Goal: Task Accomplishment & Management: Use online tool/utility

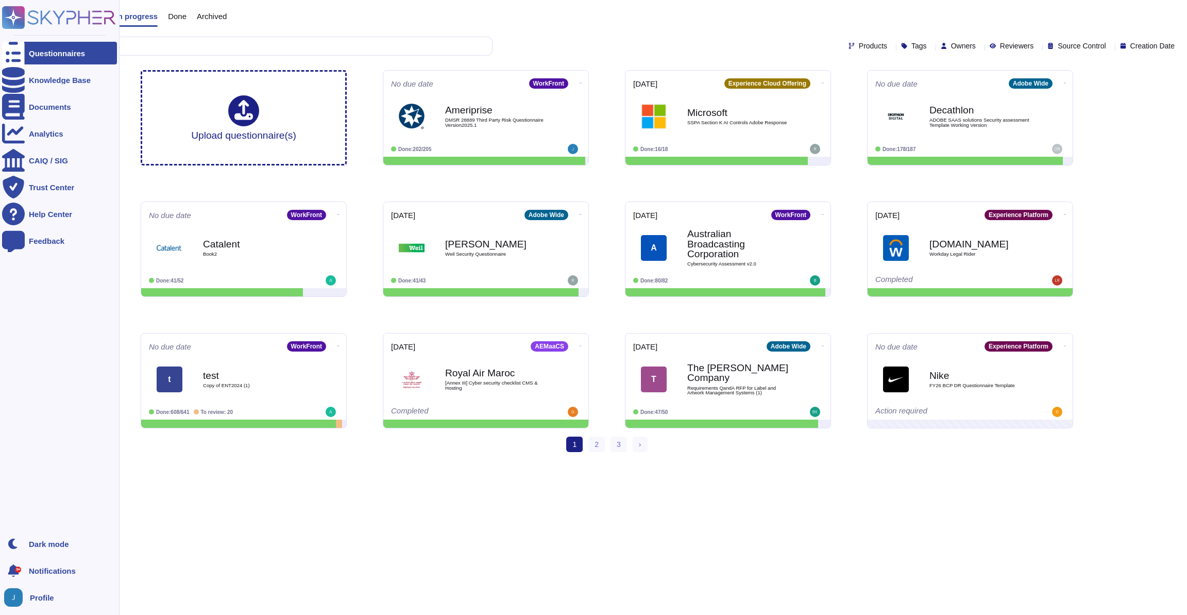
click at [26, 84] on div "Knowledge Base" at bounding box center [59, 80] width 115 height 23
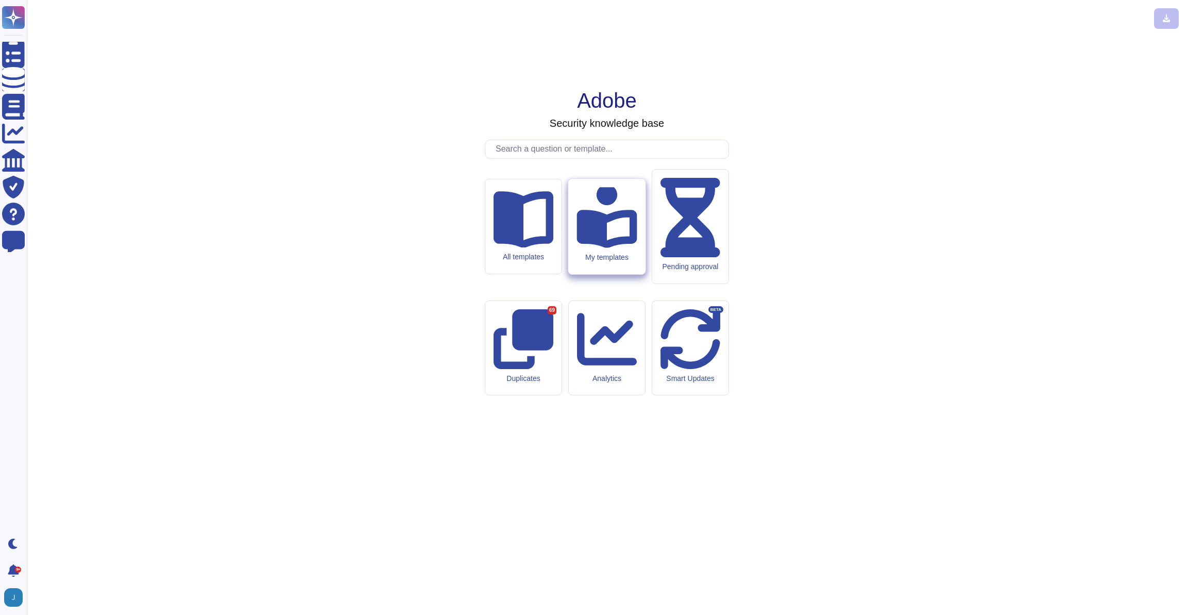
click at [586, 274] on div "My templates" at bounding box center [606, 226] width 77 height 95
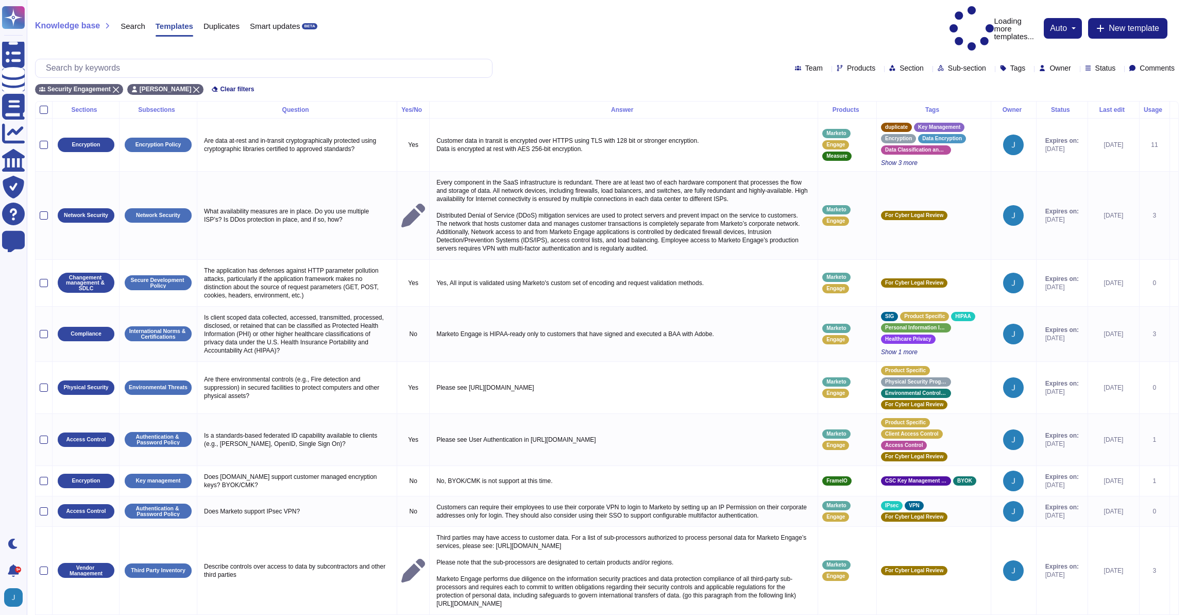
click at [1102, 64] on div "Status" at bounding box center [1102, 68] width 35 height 8
click at [1077, 96] on div at bounding box center [1075, 95] width 8 height 8
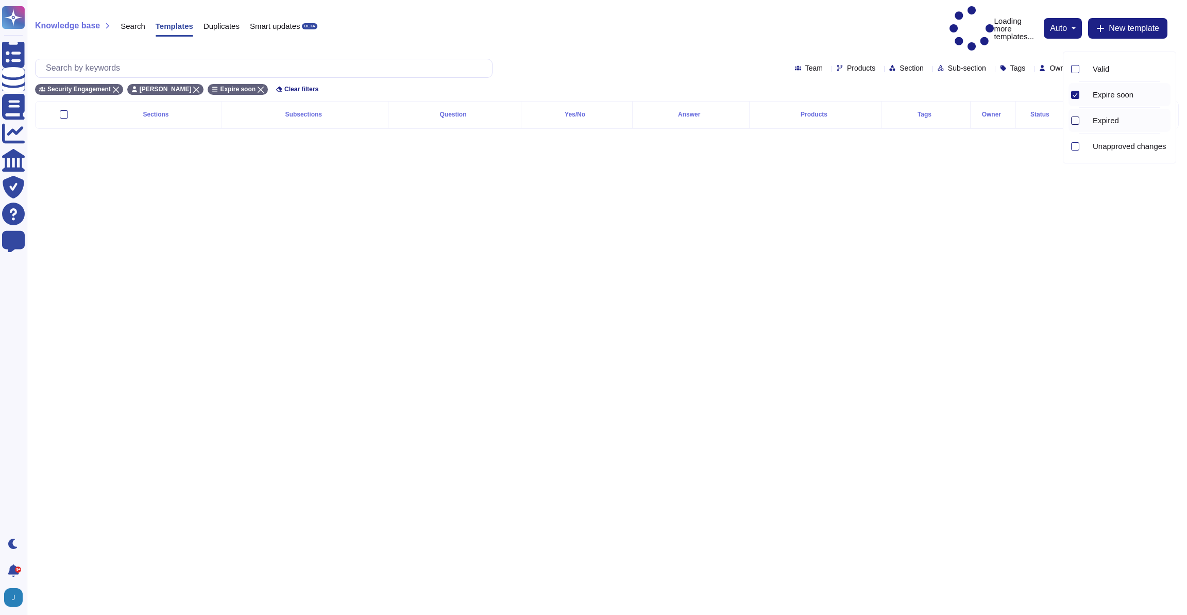
click at [1077, 121] on div at bounding box center [1075, 120] width 8 height 8
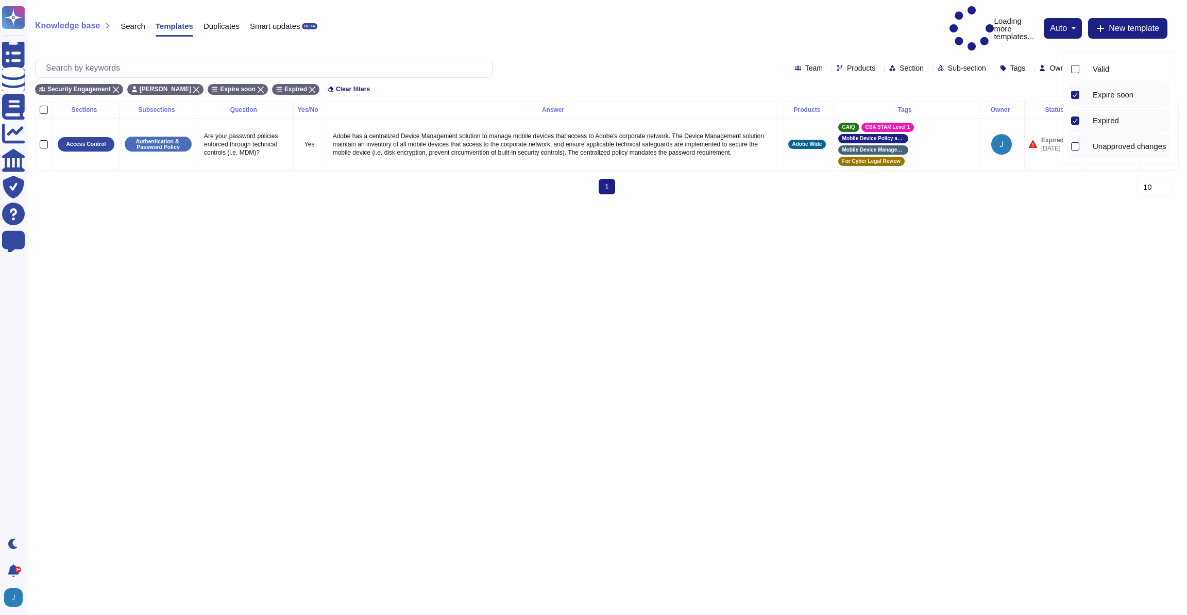
click at [1074, 147] on div at bounding box center [1075, 146] width 8 height 8
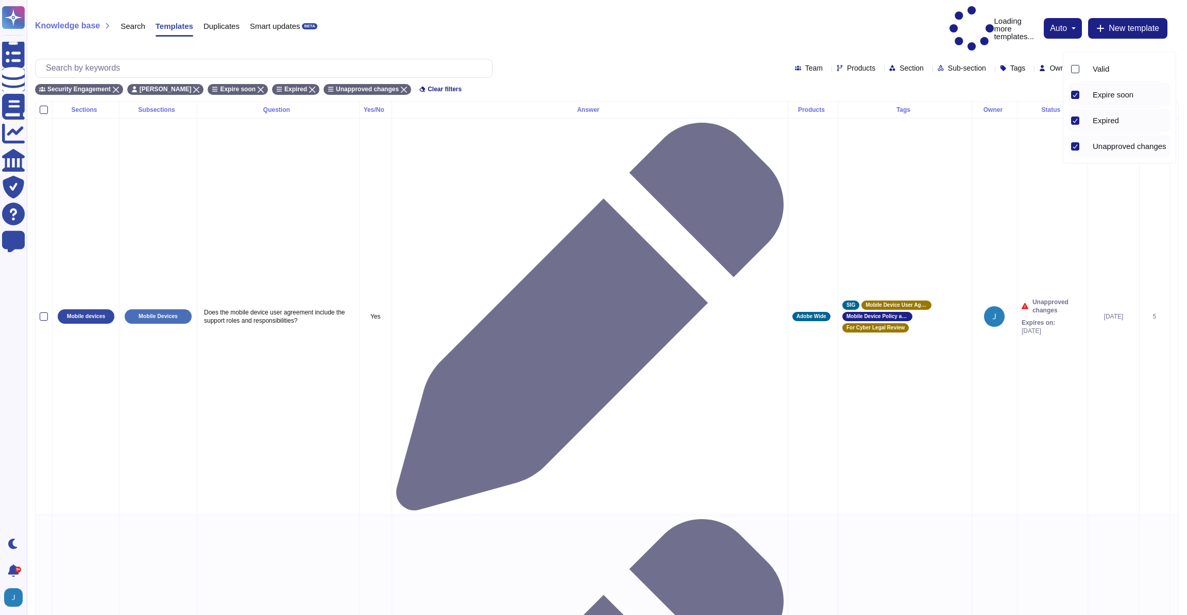
click at [907, 426] on html "Questionnaires Knowledge Base Documents Analytics CAIQ / SIG Trust Center Help …" at bounding box center [593, 497] width 1187 height 995
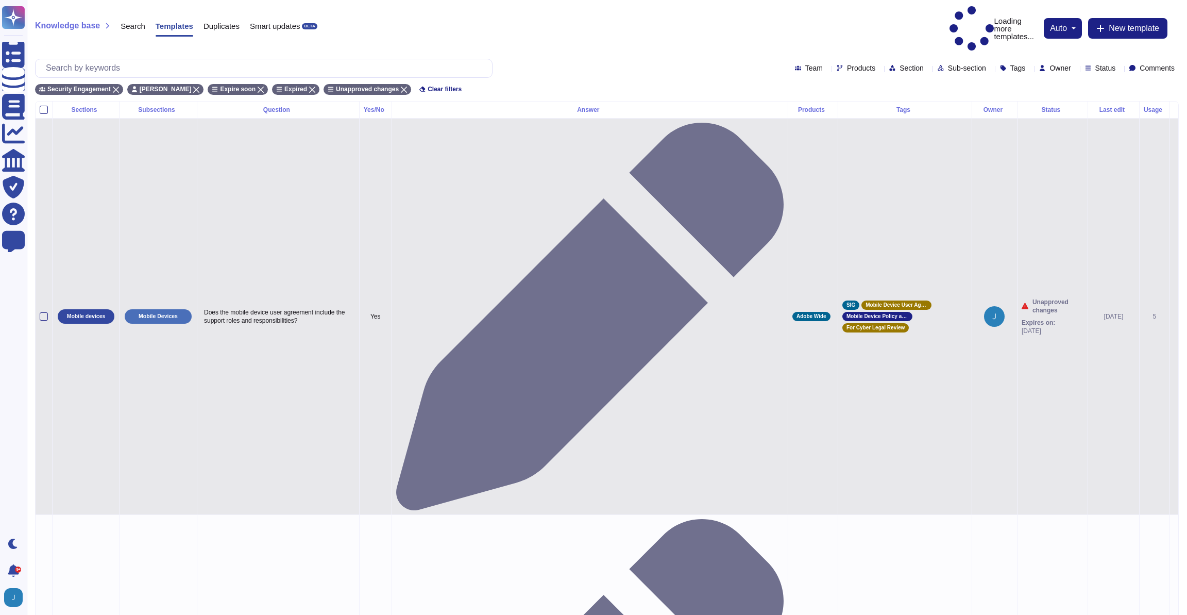
click at [1037, 298] on span "Unapproved changes" at bounding box center [1058, 306] width 51 height 16
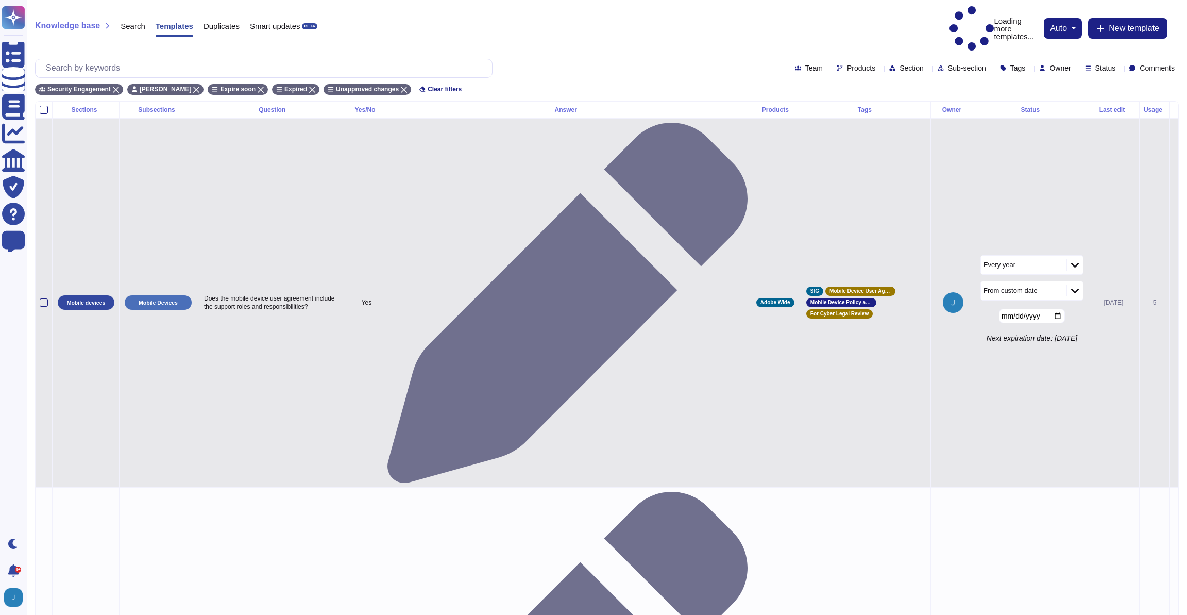
click at [1044, 309] on input "[DATE]" at bounding box center [1032, 316] width 66 height 14
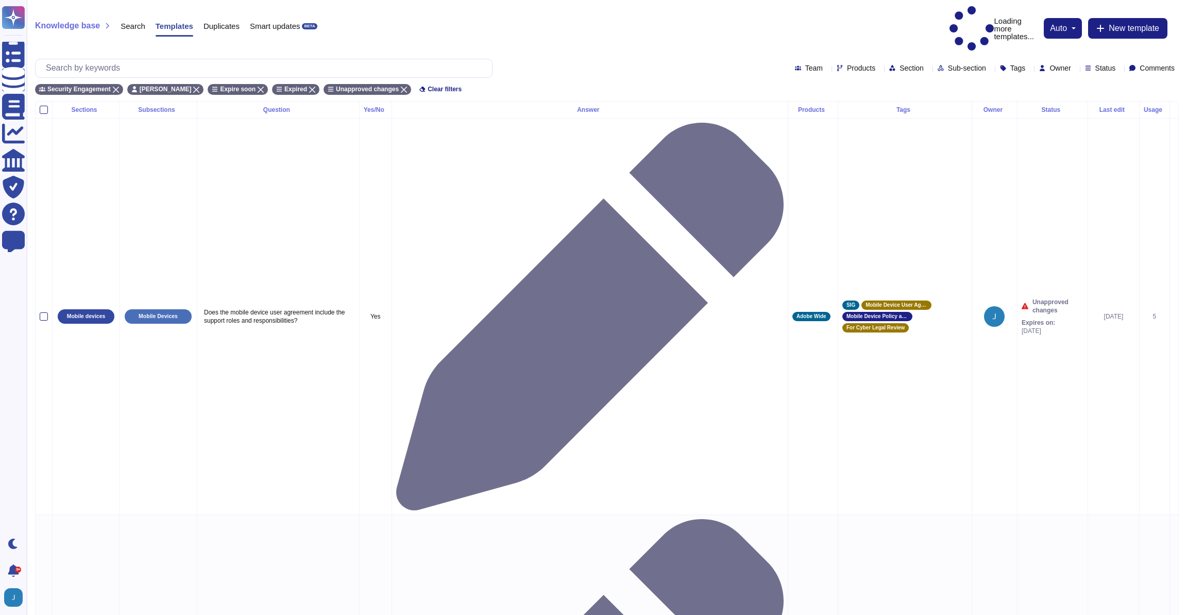
click at [1040, 358] on html "Questionnaires Knowledge Base Documents Analytics CAIQ / SIG Trust Center Help …" at bounding box center [593, 497] width 1187 height 995
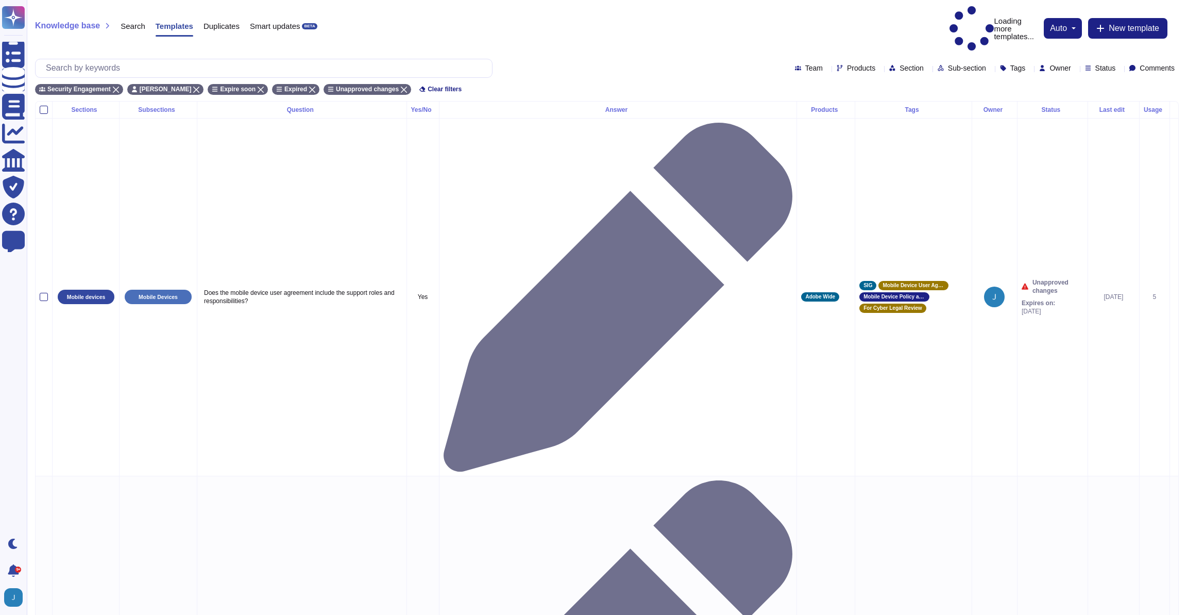
click at [1102, 59] on div "Team Products Section Sub-section Tags Owner Status Comments" at bounding box center [607, 68] width 1144 height 19
click at [1098, 59] on div "Team Products Section Sub-section Tags Owner Status Comments" at bounding box center [607, 68] width 1144 height 19
click at [1096, 64] on span "Status" at bounding box center [1106, 67] width 21 height 7
click at [1076, 122] on icon at bounding box center [1075, 120] width 5 height 5
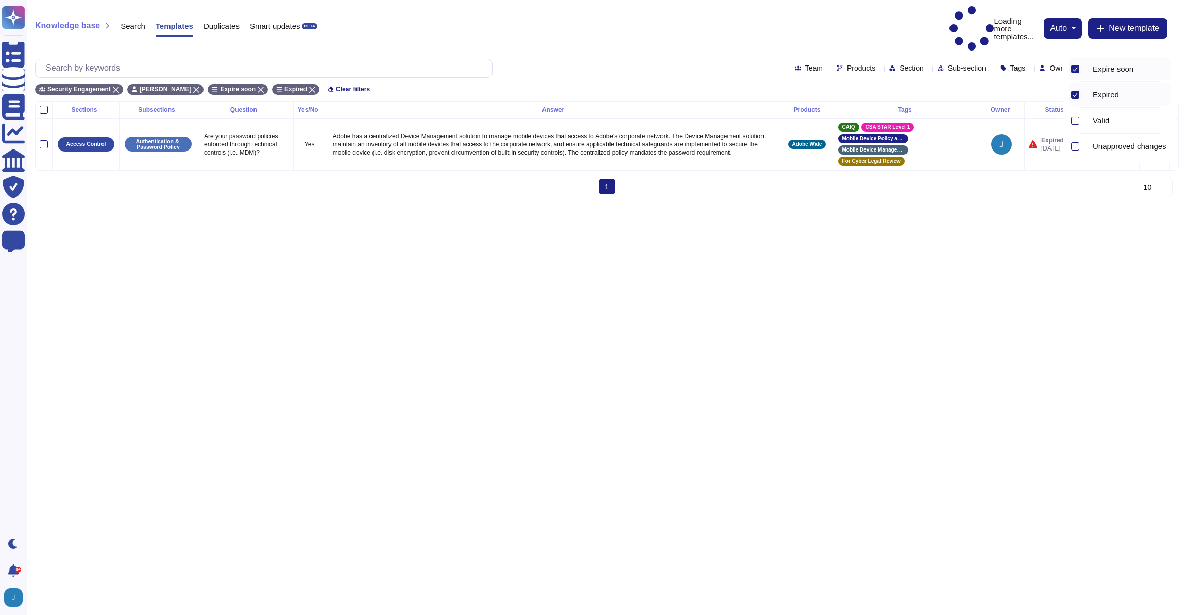
click at [865, 203] on html "Questionnaires Knowledge Base Documents Analytics CAIQ / SIG Trust Center Help …" at bounding box center [593, 101] width 1187 height 203
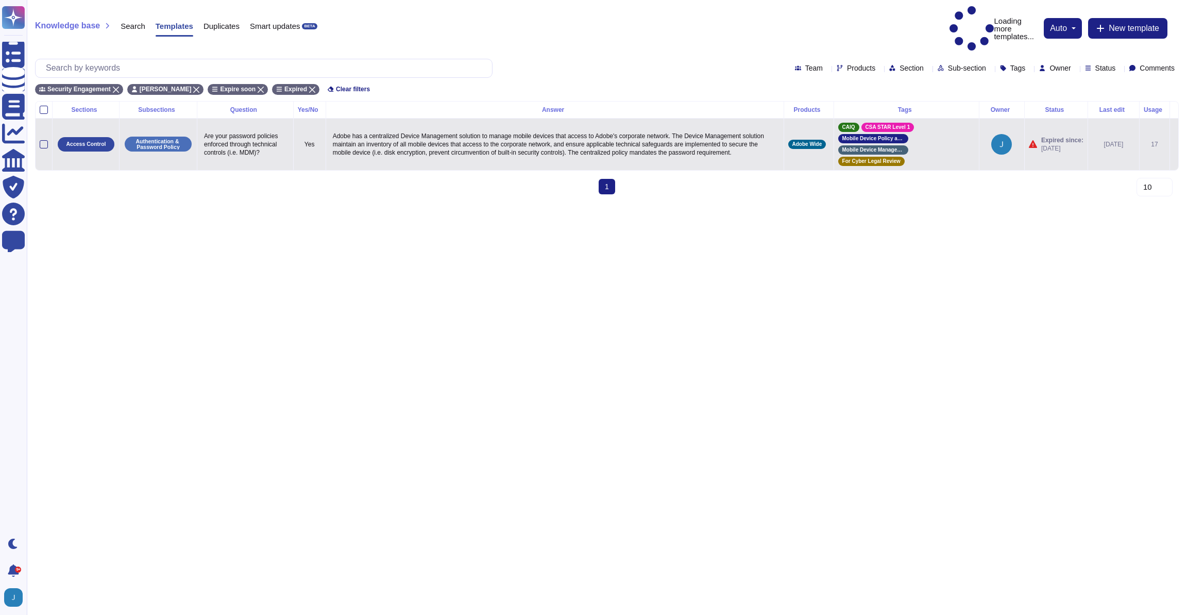
click at [1042, 136] on span "Expired since:" at bounding box center [1063, 140] width 42 height 8
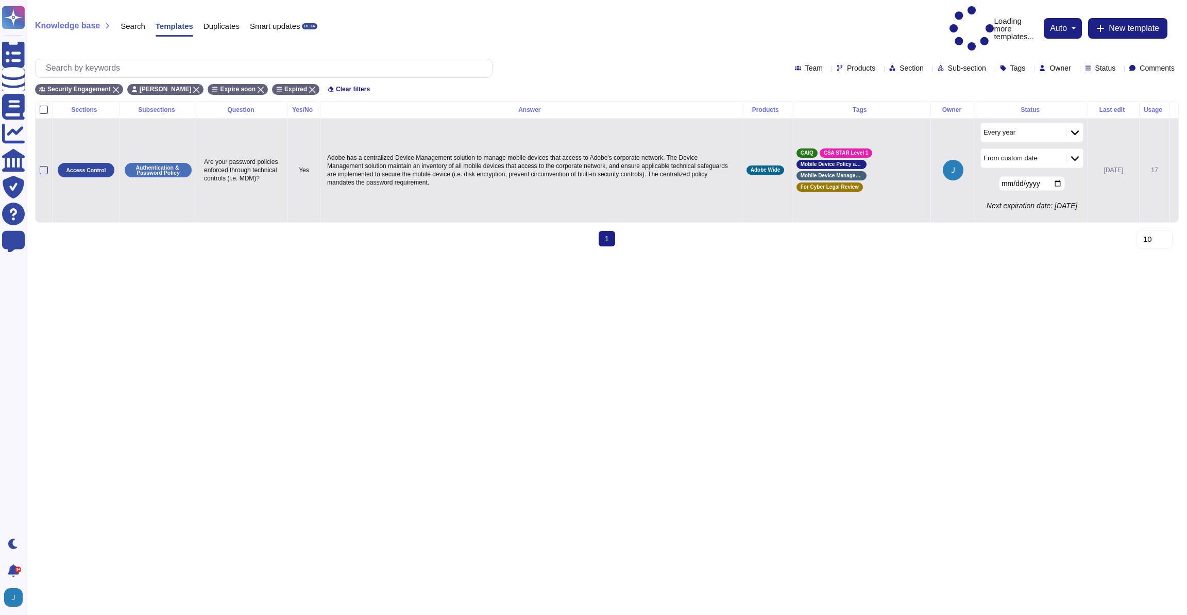
click at [1045, 176] on input "[DATE]" at bounding box center [1032, 183] width 66 height 14
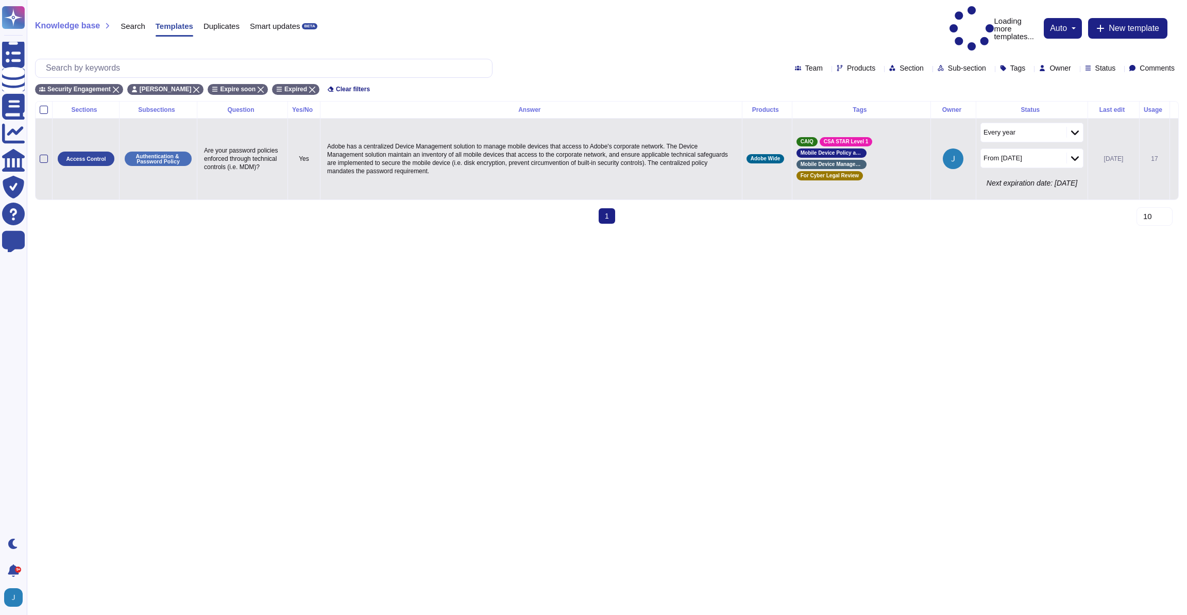
click at [1039, 232] on html "Questionnaires Knowledge Base Documents Analytics CAIQ / SIG Trust Center Help …" at bounding box center [593, 116] width 1187 height 232
click at [1022, 198] on div "Sections Subsections Question Yes/No Answer Products Tags Owner Status Last edi…" at bounding box center [607, 166] width 1144 height 131
click at [1176, 139] on td at bounding box center [1174, 158] width 9 height 81
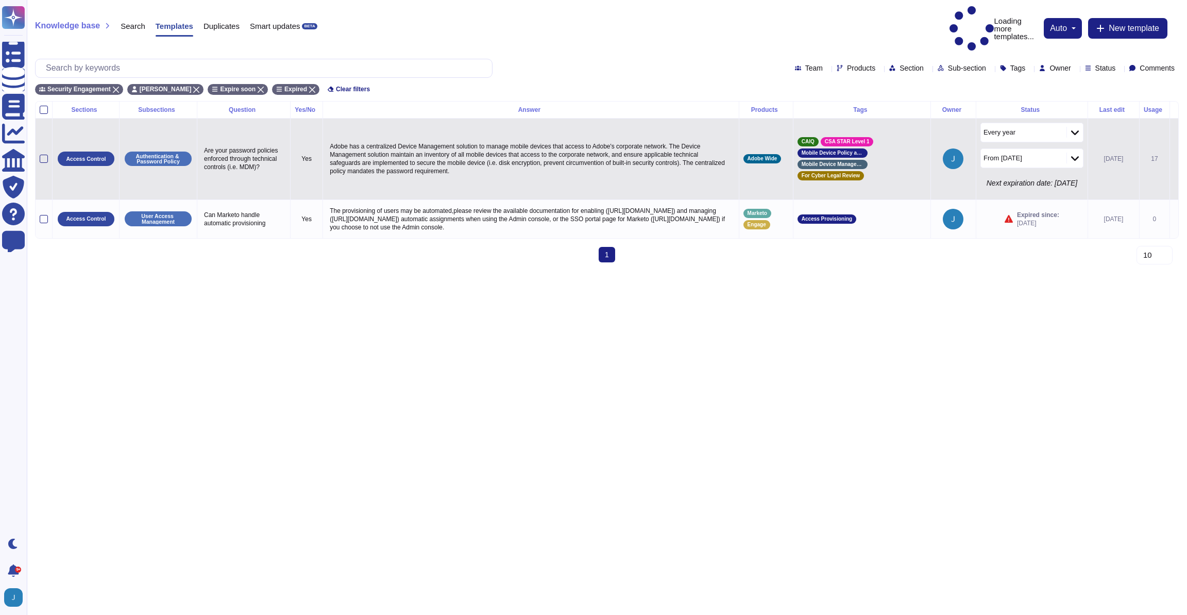
click at [1175, 159] on icon at bounding box center [1175, 159] width 0 height 0
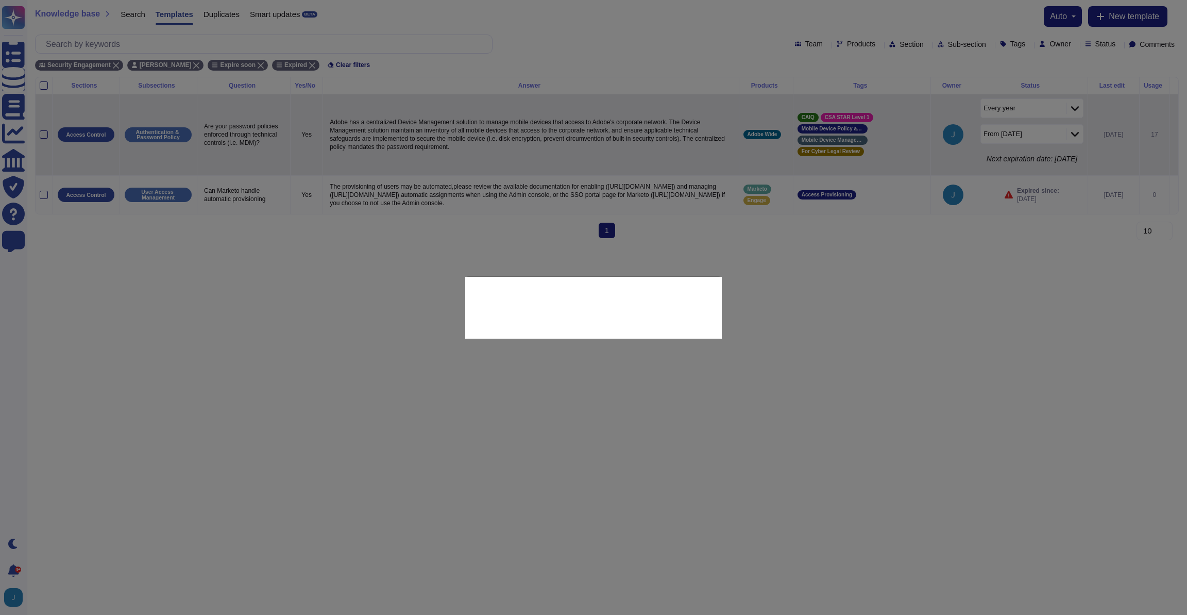
type textarea "Are your password policies enforced through technical controls (i.e. MDM)?"
type textarea "Adobe has a centralized Device Management solution to manage mobile devices tha…"
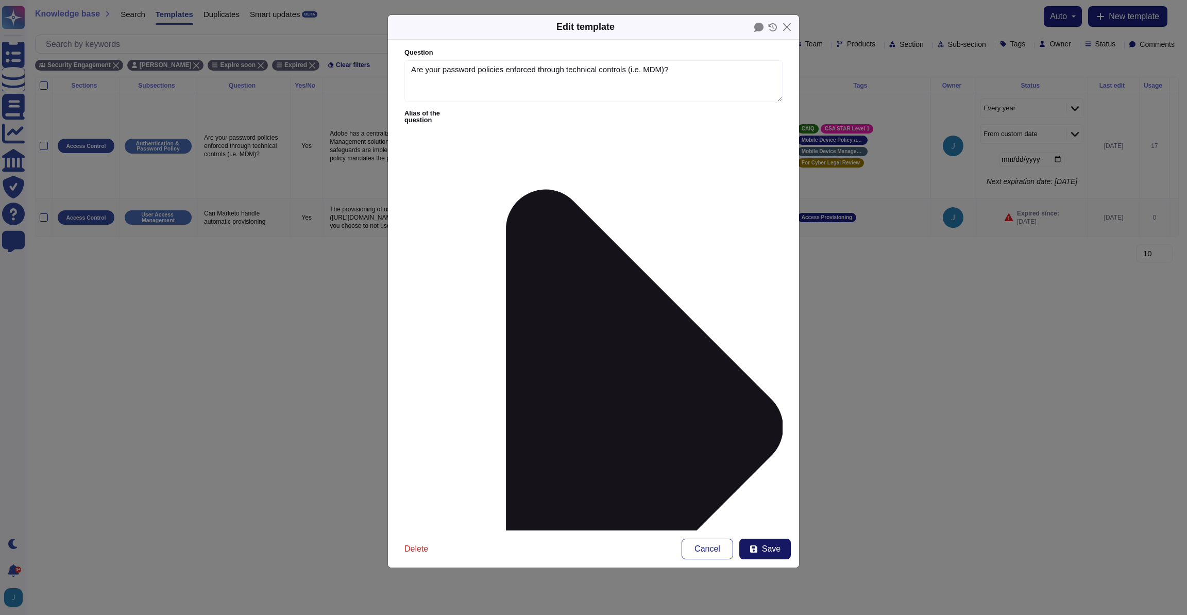
click at [767, 552] on span "Save" at bounding box center [771, 549] width 19 height 8
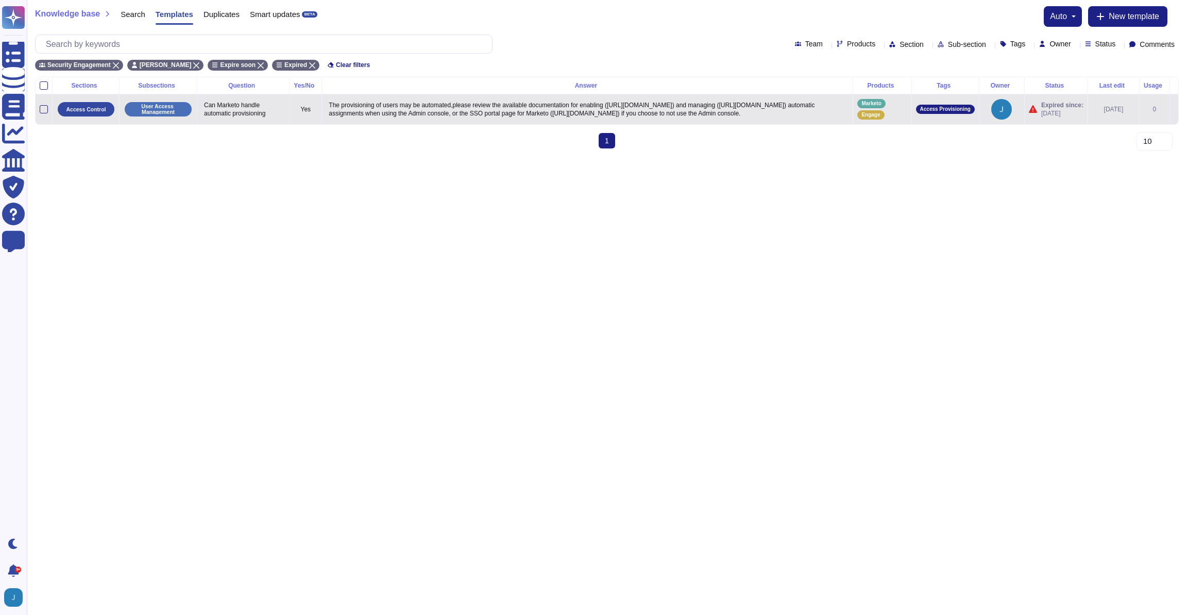
click at [1175, 110] on icon at bounding box center [1175, 110] width 0 height 0
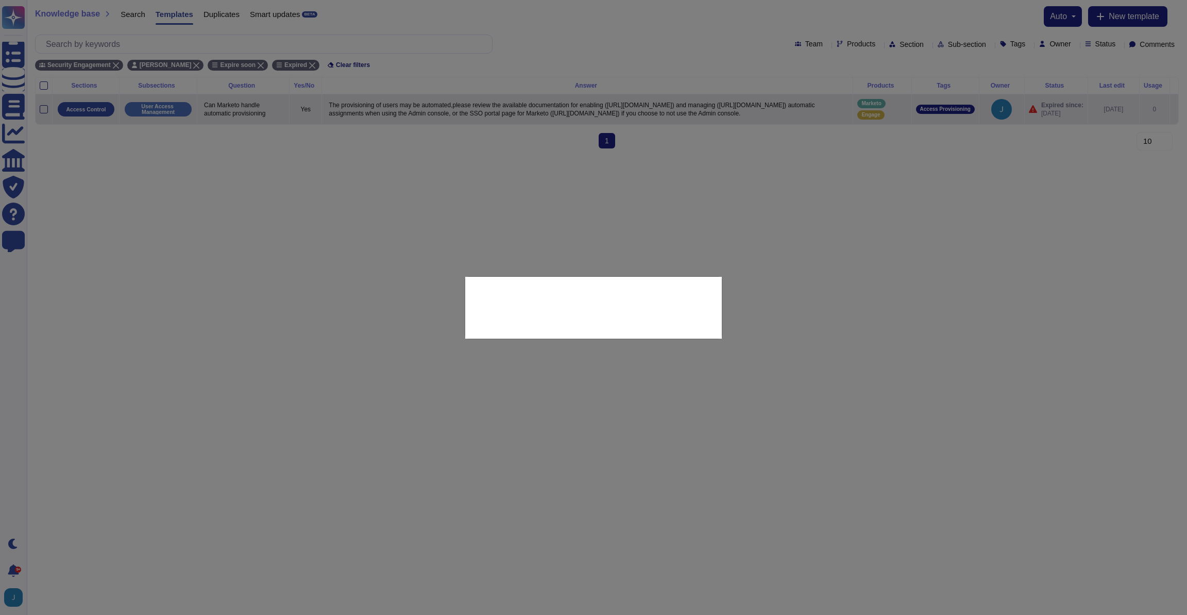
type textarea "Can Marketo handle automatic provisioning"
type textarea "The provisioning of users may be automated,please review the available document…"
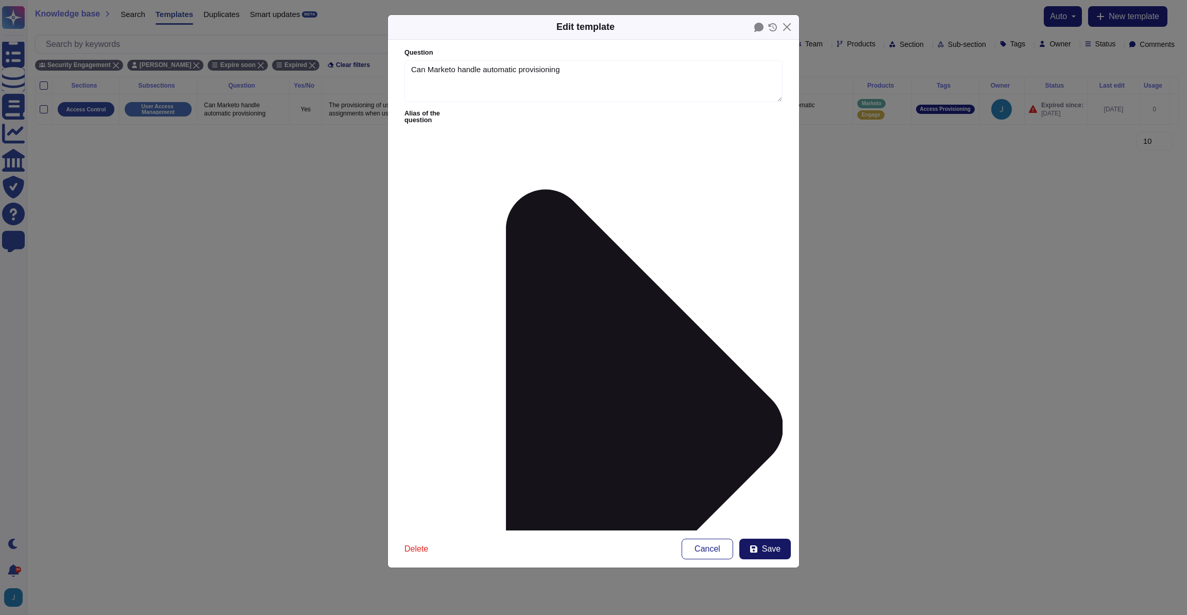
click at [769, 556] on button "Save" at bounding box center [766, 549] width 52 height 21
